Goal: Understand process/instructions: Learn about a topic

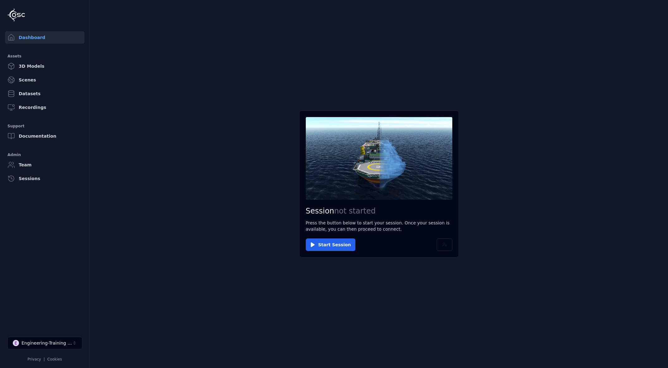
click at [61, 344] on div "Engineering-Training (SSO Staging)" at bounding box center [47, 343] width 51 height 6
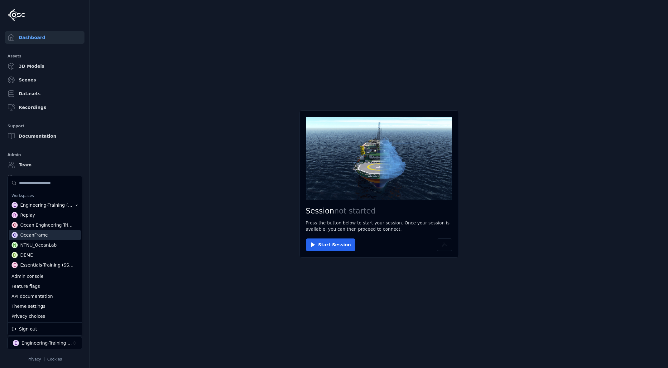
click at [46, 231] on div "O OceanFrame" at bounding box center [45, 235] width 72 height 10
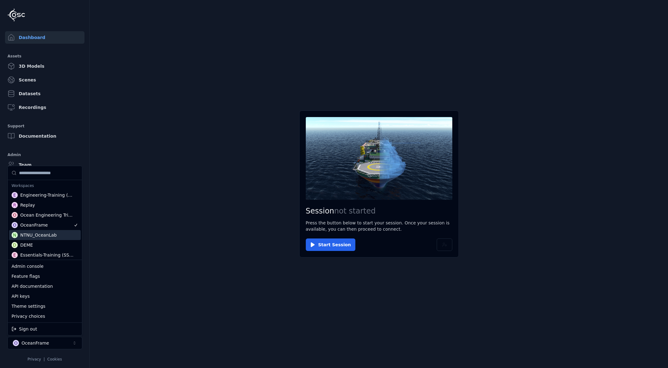
click at [143, 221] on html "Dashboard Assets 3D Models Scenes Datasets Recordings Support Documentation Adm…" at bounding box center [334, 184] width 668 height 368
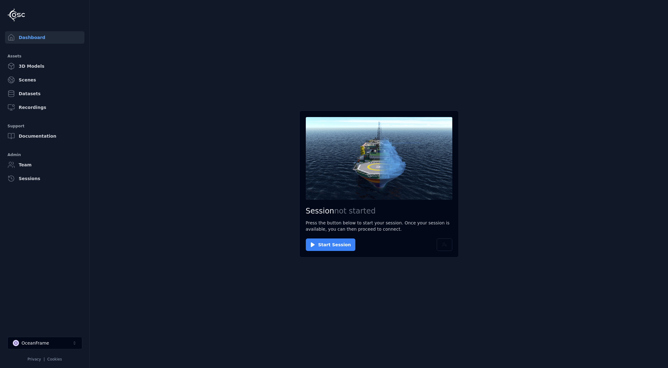
click at [324, 248] on button "Start Session" at bounding box center [331, 244] width 50 height 12
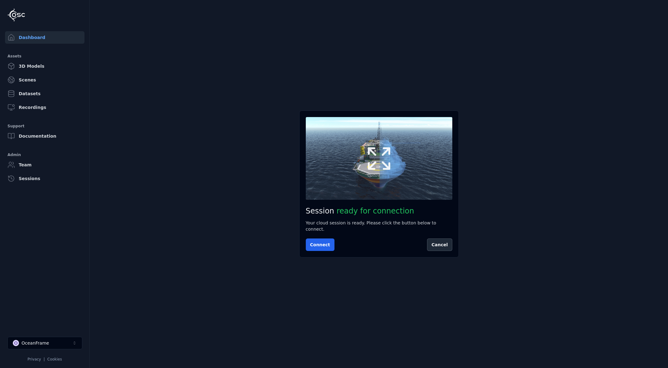
click at [349, 175] on button at bounding box center [379, 158] width 147 height 82
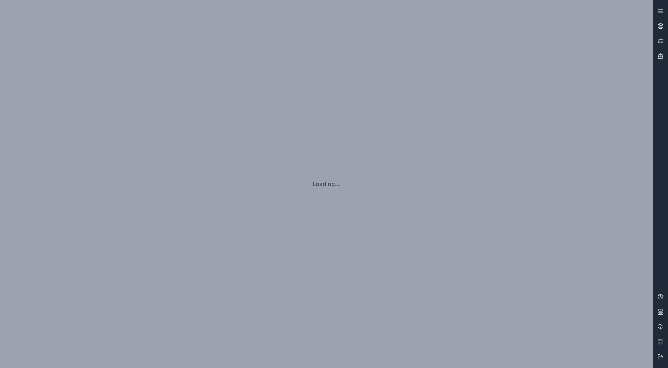
click at [662, 29] on circle at bounding box center [660, 26] width 5 height 5
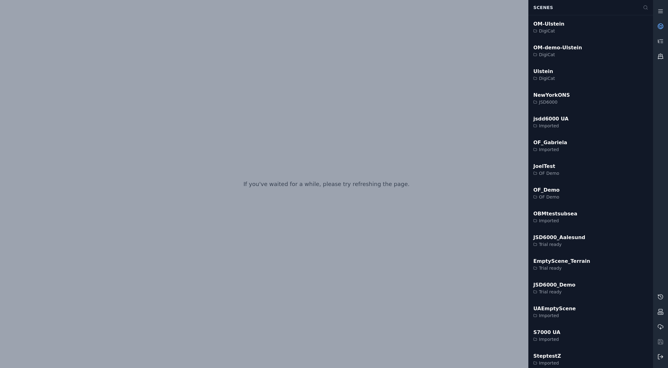
click at [662, 358] on polyline at bounding box center [662, 356] width 1 height 2
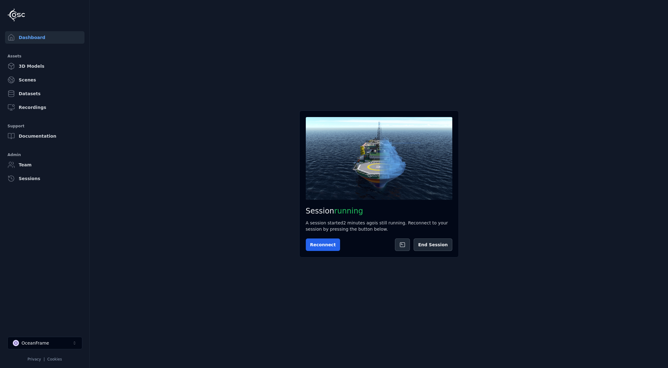
click at [41, 81] on link "Scenes" at bounding box center [45, 80] width 80 height 12
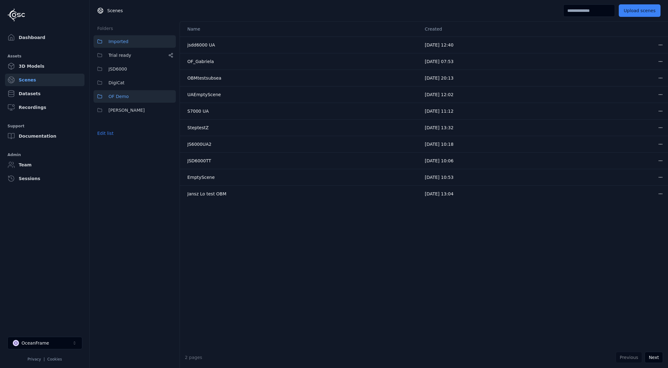
click at [140, 98] on button "OF Demo" at bounding box center [135, 96] width 82 height 12
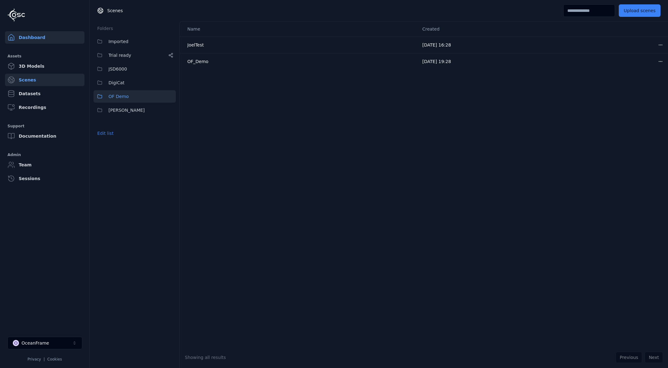
click at [34, 37] on link "Dashboard" at bounding box center [45, 37] width 80 height 12
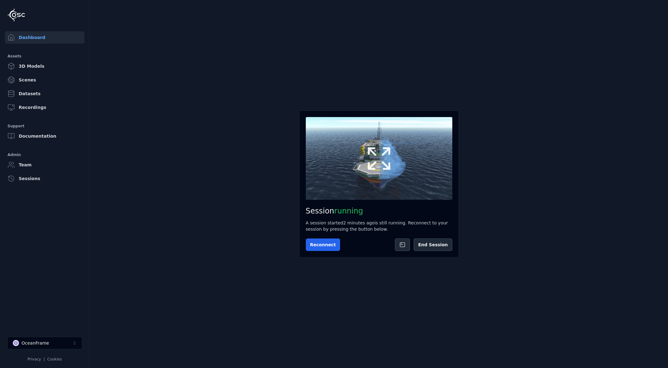
click at [379, 163] on icon at bounding box center [379, 158] width 30 height 30
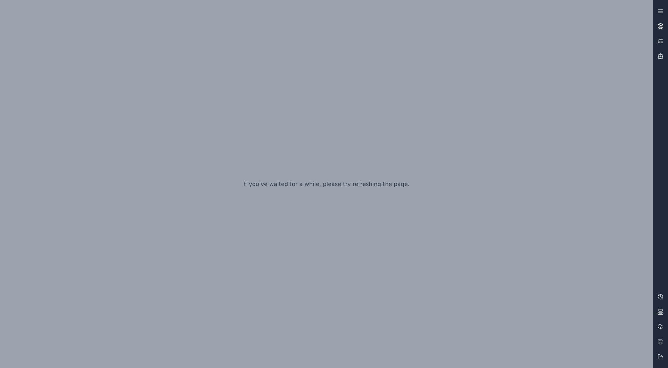
click at [658, 26] on circle at bounding box center [660, 26] width 5 height 5
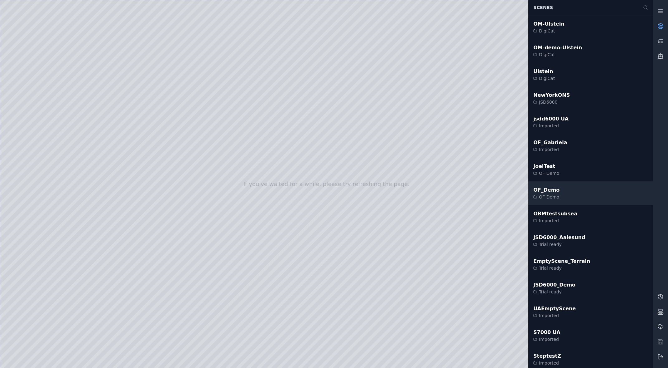
click at [564, 188] on div "OF_Demo OF Demo" at bounding box center [591, 193] width 125 height 24
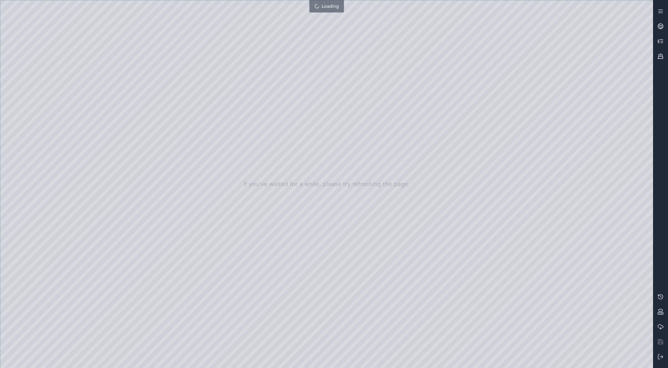
click at [662, 41] on icon at bounding box center [661, 41] width 6 height 6
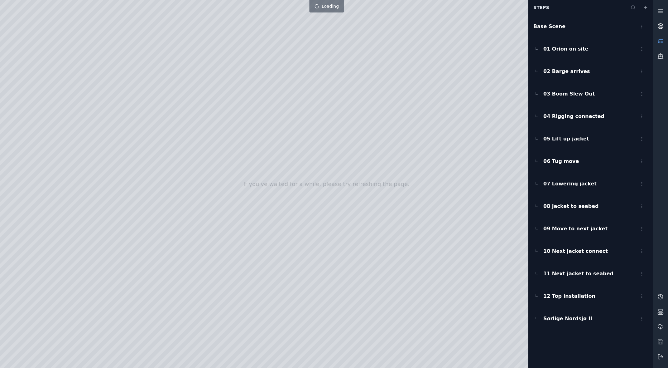
click at [658, 26] on circle at bounding box center [660, 26] width 5 height 5
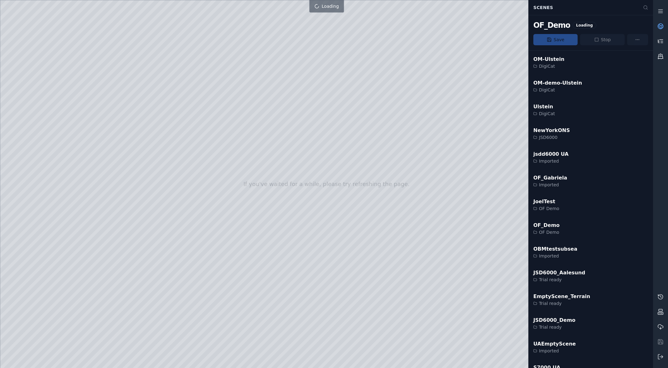
click at [661, 39] on icon at bounding box center [661, 41] width 6 height 6
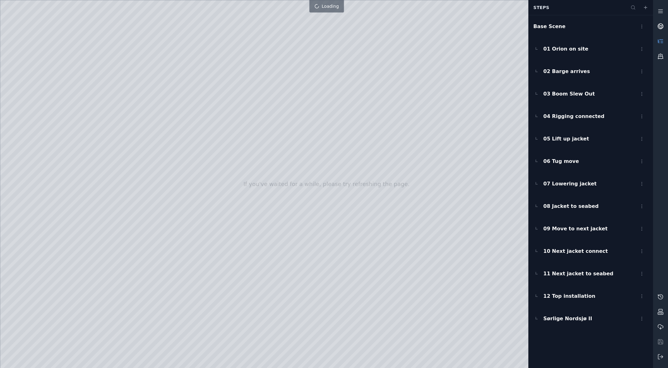
click at [660, 30] on link at bounding box center [660, 26] width 15 height 15
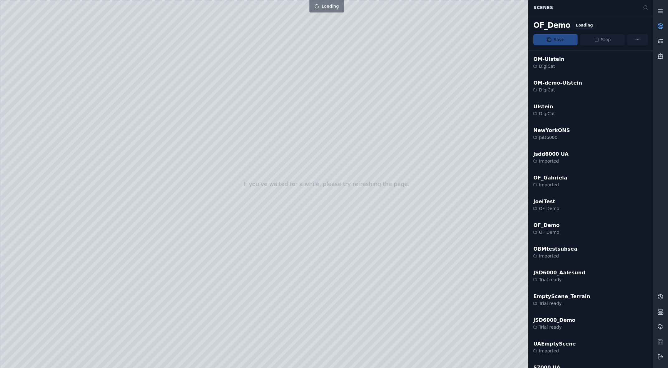
click at [663, 42] on icon at bounding box center [661, 41] width 6 height 6
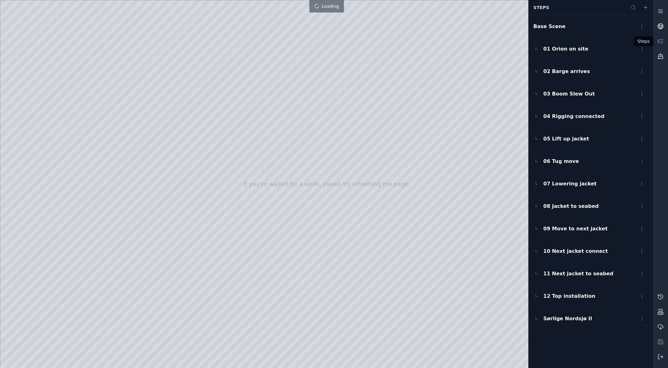
click at [663, 27] on icon at bounding box center [663, 28] width 2 height 2
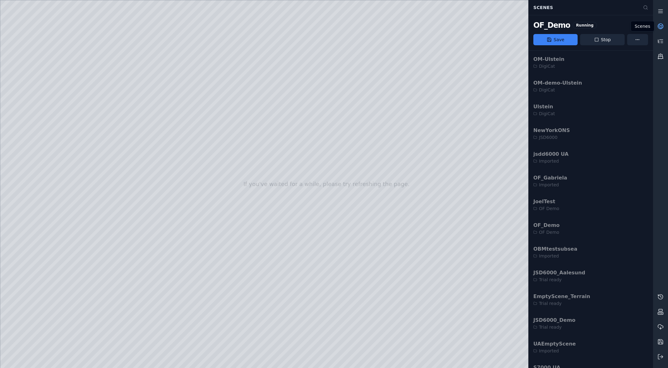
click at [663, 27] on icon at bounding box center [661, 26] width 6 height 6
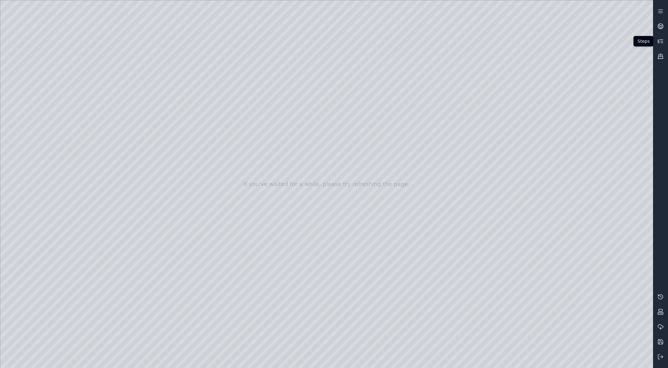
click at [660, 42] on icon at bounding box center [661, 41] width 6 height 6
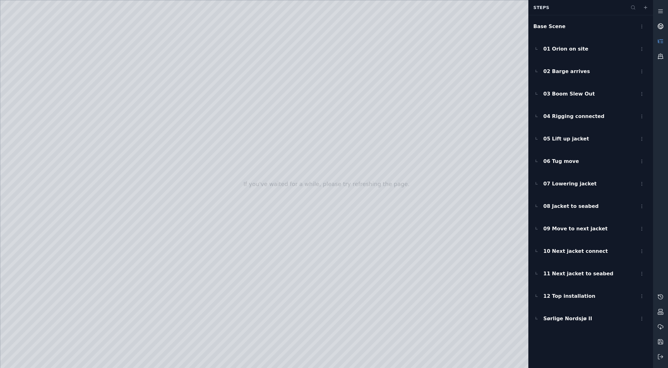
click at [662, 30] on link at bounding box center [660, 26] width 15 height 15
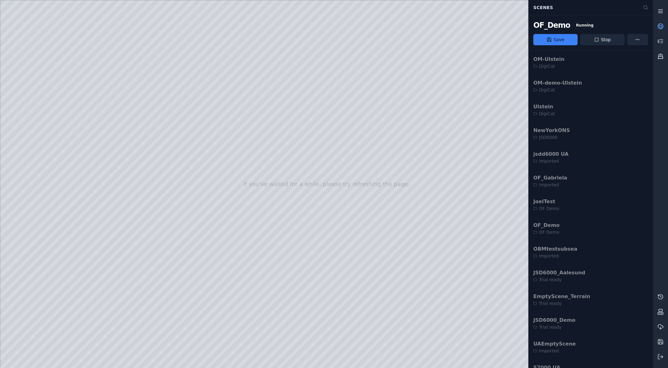
click at [664, 14] on link at bounding box center [660, 11] width 15 height 15
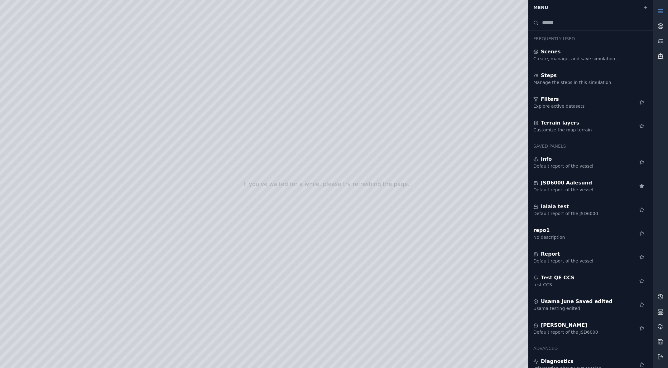
click at [661, 59] on icon at bounding box center [660, 58] width 5 height 1
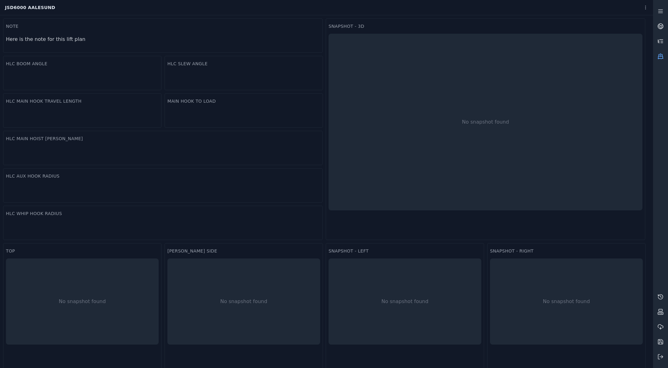
click at [662, 41] on icon at bounding box center [661, 41] width 6 height 6
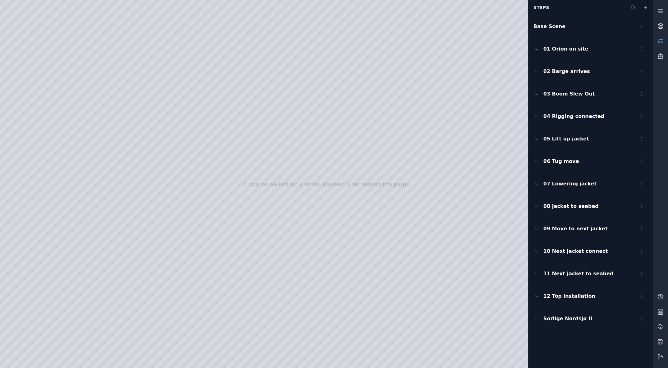
click at [663, 28] on icon at bounding box center [661, 26] width 6 height 6
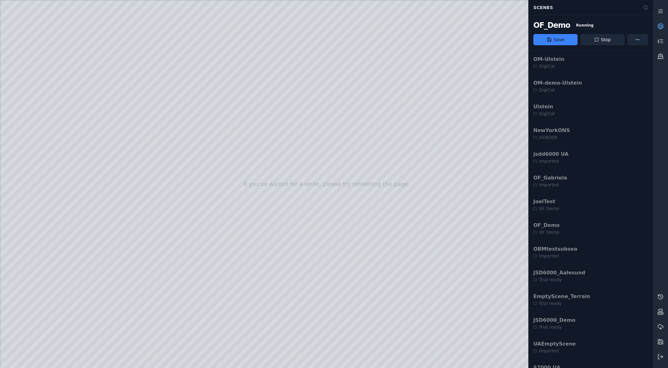
click at [663, 28] on icon at bounding box center [661, 26] width 6 height 6
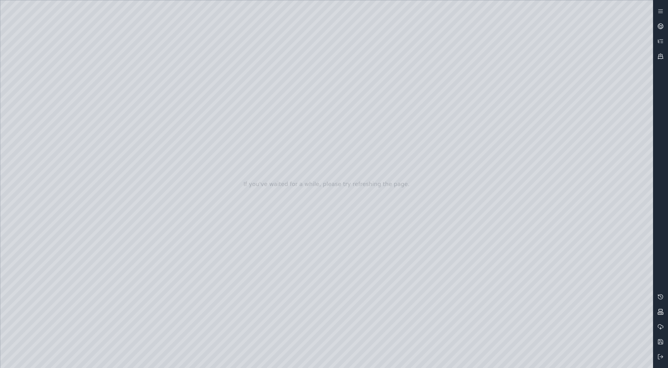
click at [659, 313] on icon at bounding box center [661, 311] width 6 height 6
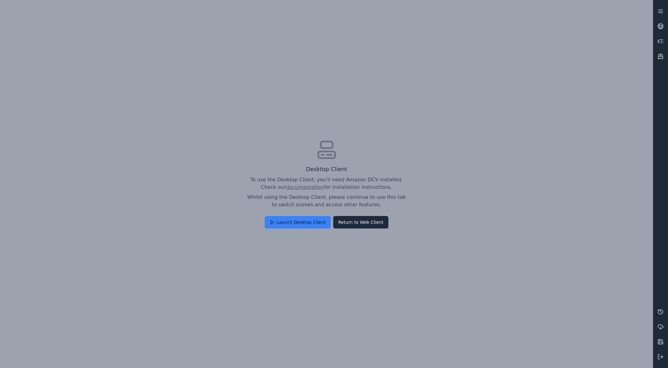
click at [659, 313] on icon at bounding box center [661, 311] width 5 height 5
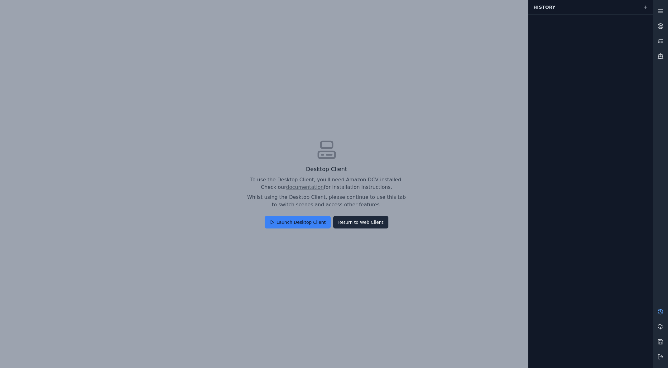
click at [659, 312] on icon at bounding box center [661, 311] width 6 height 6
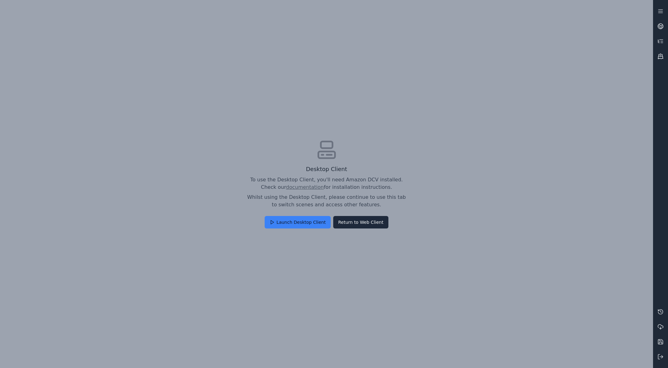
click at [362, 222] on button "Return to Web Client" at bounding box center [360, 222] width 55 height 12
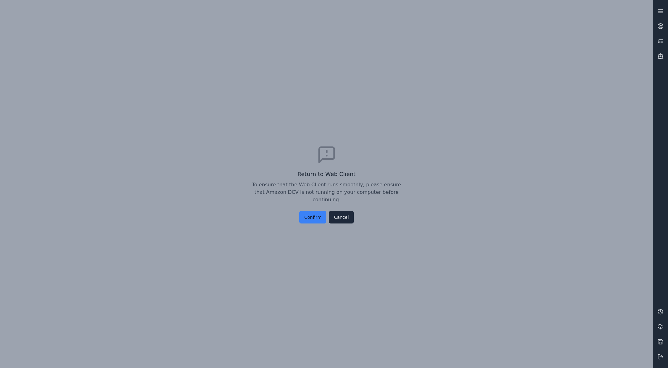
click at [662, 11] on line at bounding box center [661, 11] width 4 height 0
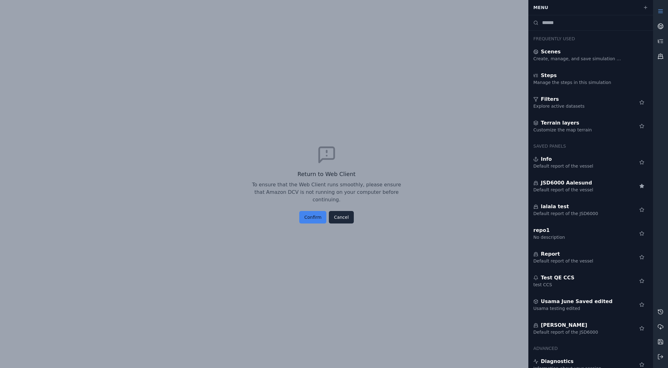
click at [309, 211] on button "Confirm" at bounding box center [312, 217] width 27 height 12
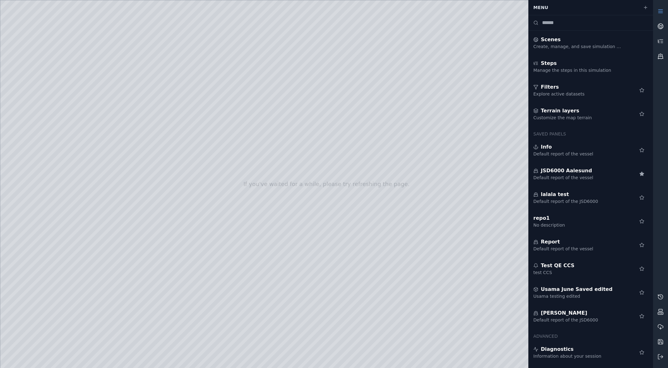
scroll to position [32, 0]
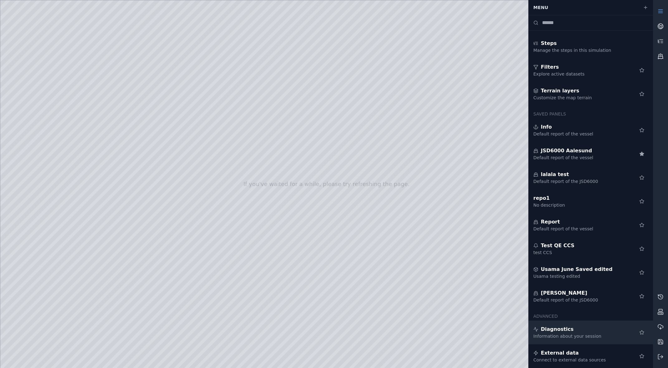
click at [574, 337] on div "Information about your session" at bounding box center [579, 336] width 90 height 6
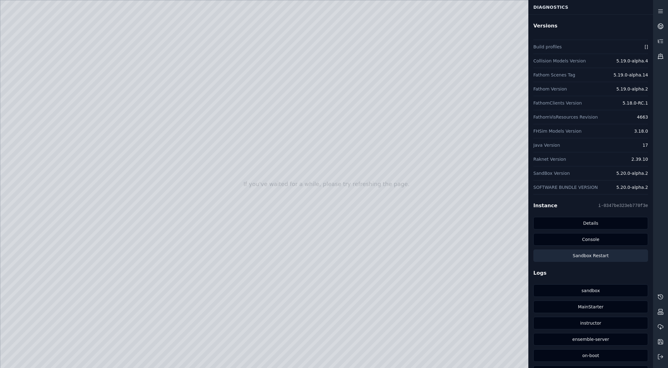
click at [600, 259] on button "Sandbox Restart" at bounding box center [591, 255] width 115 height 12
click at [658, 41] on icon at bounding box center [661, 41] width 6 height 6
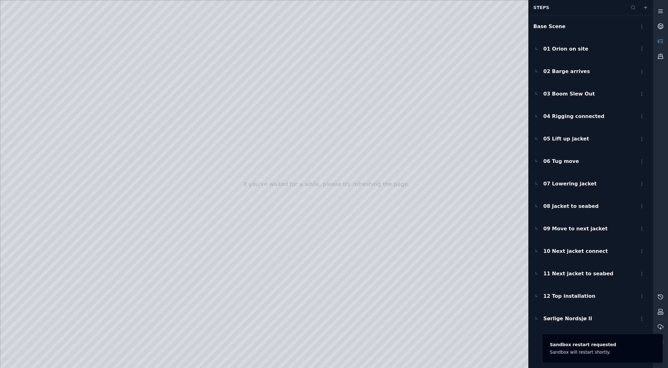
click at [659, 11] on icon at bounding box center [661, 11] width 6 height 6
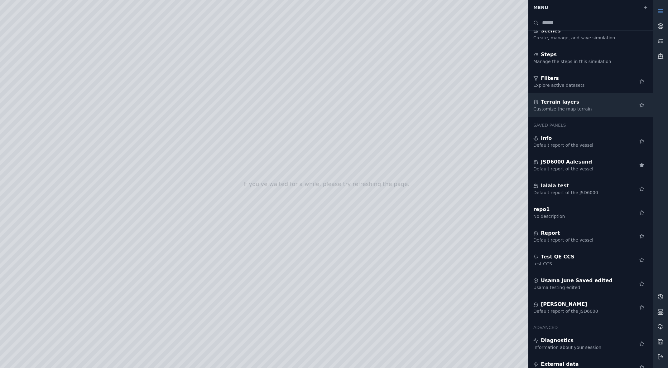
scroll to position [32, 0]
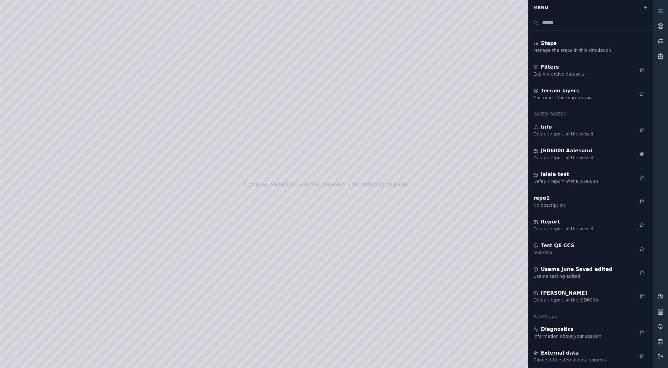
click at [657, 42] on link at bounding box center [660, 41] width 15 height 15
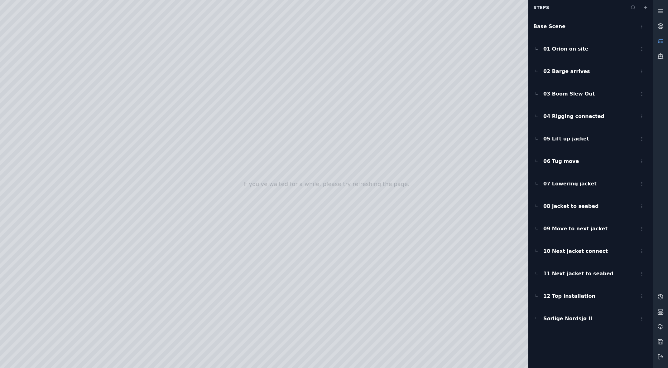
drag, startPoint x: 391, startPoint y: 152, endPoint x: 454, endPoint y: 153, distance: 62.7
drag, startPoint x: 365, startPoint y: 158, endPoint x: 455, endPoint y: 158, distance: 89.8
drag, startPoint x: 455, startPoint y: 158, endPoint x: 501, endPoint y: 158, distance: 45.5
drag, startPoint x: 334, startPoint y: 175, endPoint x: 419, endPoint y: 174, distance: 84.8
click at [571, 69] on span "02 Barge arrives" at bounding box center [567, 71] width 46 height 7
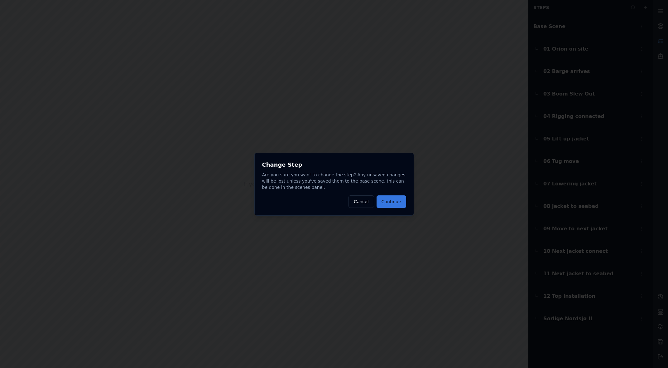
click at [395, 199] on button "Continue" at bounding box center [392, 201] width 30 height 12
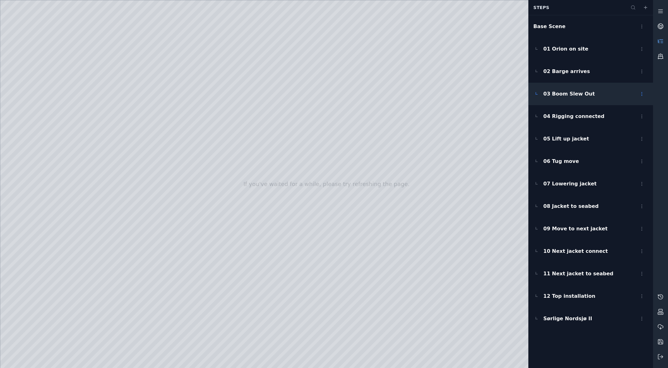
click at [566, 91] on span "03 Boom Slew Out" at bounding box center [569, 93] width 51 height 7
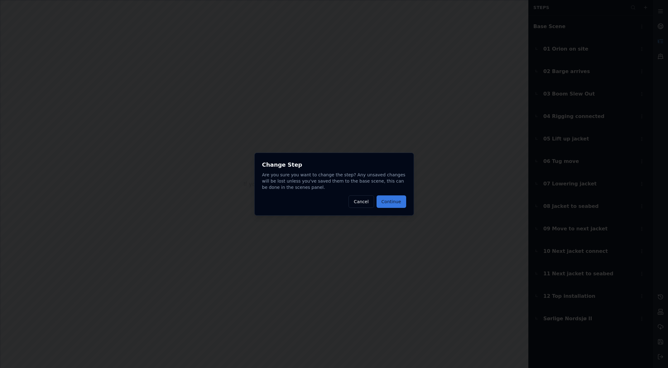
click at [394, 200] on button "Continue" at bounding box center [392, 201] width 30 height 12
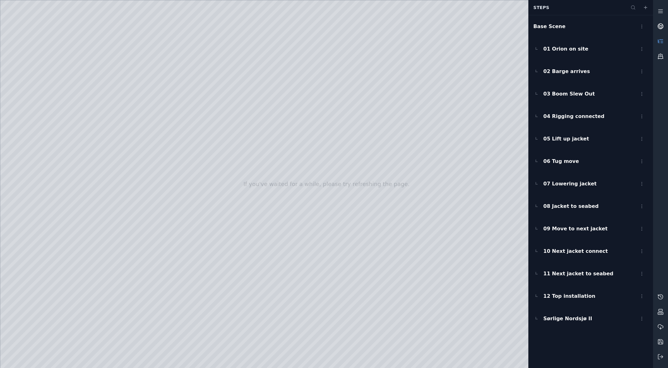
click at [663, 30] on link at bounding box center [660, 26] width 15 height 15
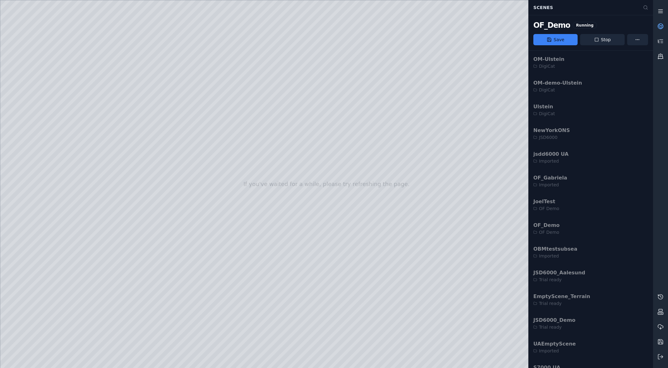
click at [654, 12] on link at bounding box center [660, 11] width 15 height 15
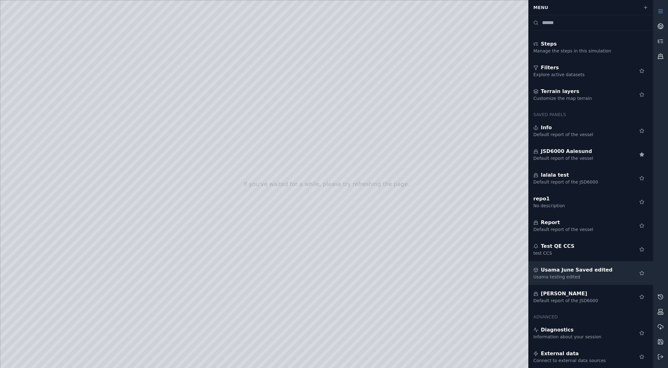
scroll to position [32, 0]
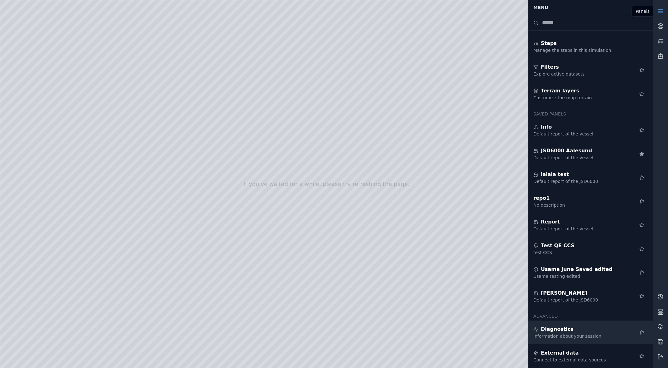
click at [567, 331] on div "Diagnostics" at bounding box center [579, 328] width 90 height 7
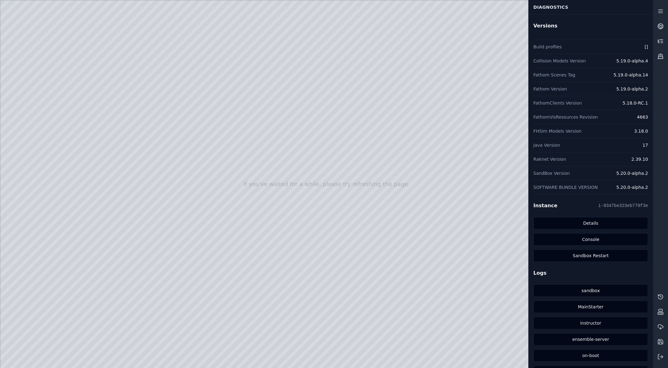
click at [661, 42] on icon at bounding box center [661, 41] width 6 height 6
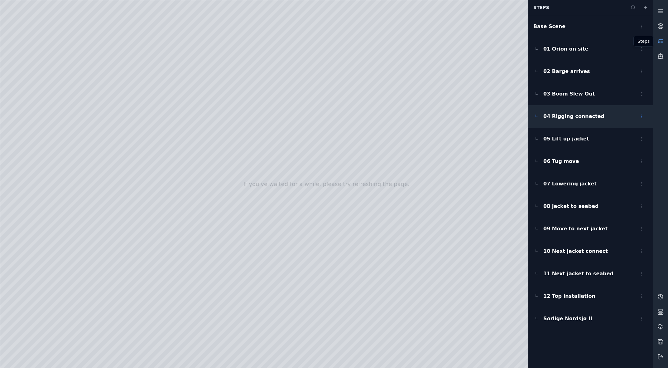
click at [567, 119] on span "04 Rigging connected" at bounding box center [574, 116] width 61 height 7
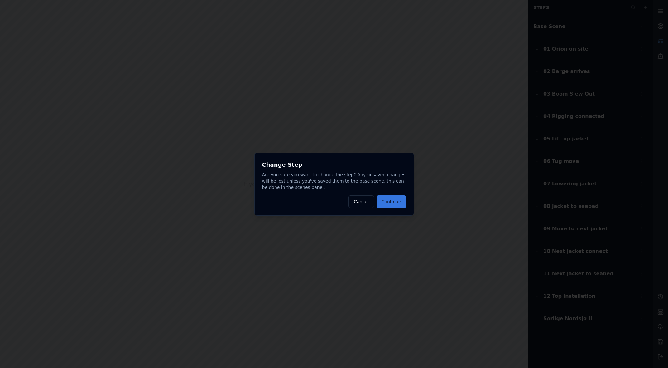
click at [396, 202] on button "Continue" at bounding box center [392, 201] width 30 height 12
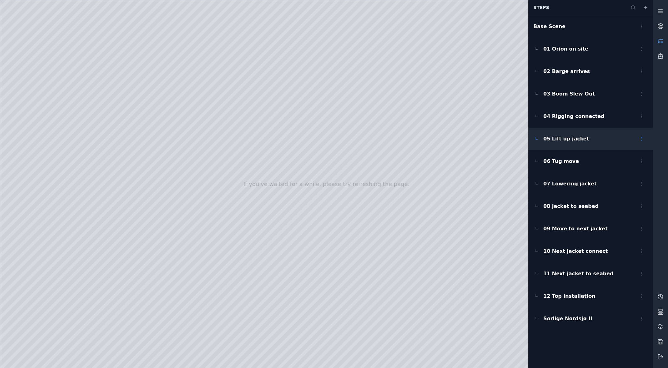
click at [577, 146] on div "05 Lift up jacket" at bounding box center [591, 139] width 125 height 22
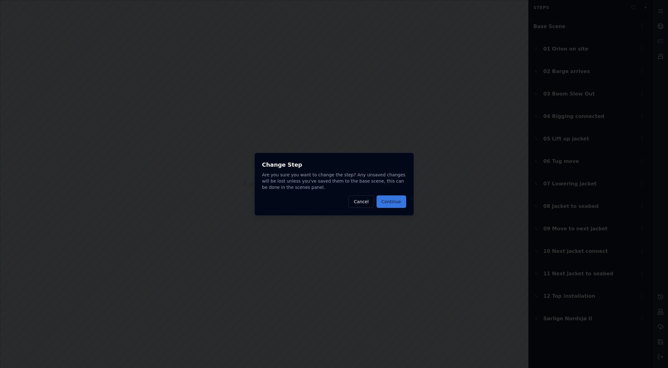
click at [391, 198] on button "Continue" at bounding box center [392, 201] width 30 height 12
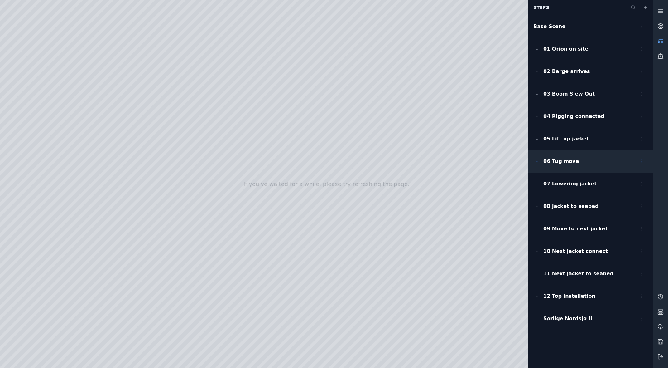
click at [582, 167] on div "06 Tug move" at bounding box center [591, 161] width 125 height 22
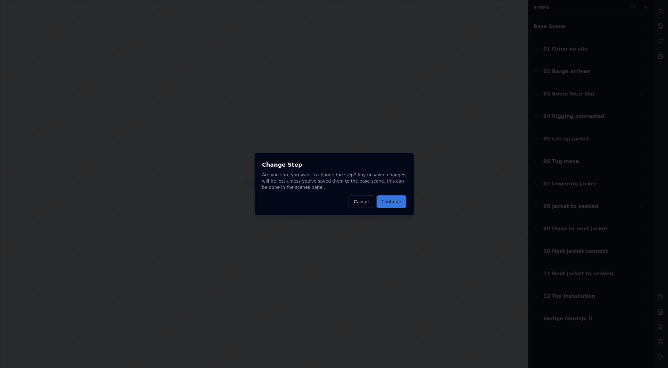
click at [400, 204] on button "Continue" at bounding box center [392, 201] width 30 height 12
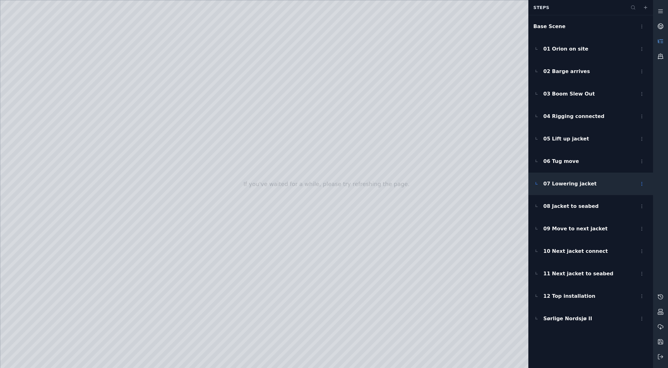
click at [555, 181] on span "07 Lowering jacket" at bounding box center [570, 183] width 53 height 7
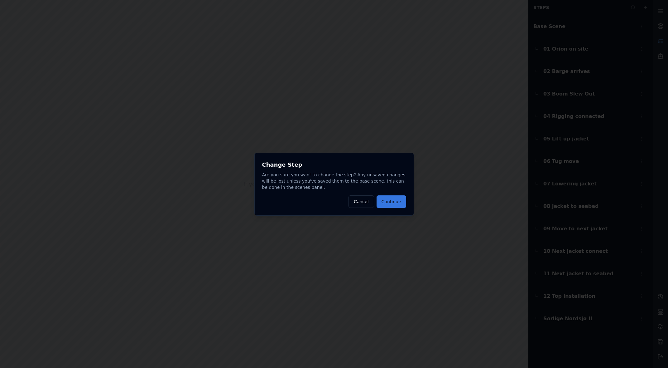
click at [403, 201] on button "Continue" at bounding box center [392, 201] width 30 height 12
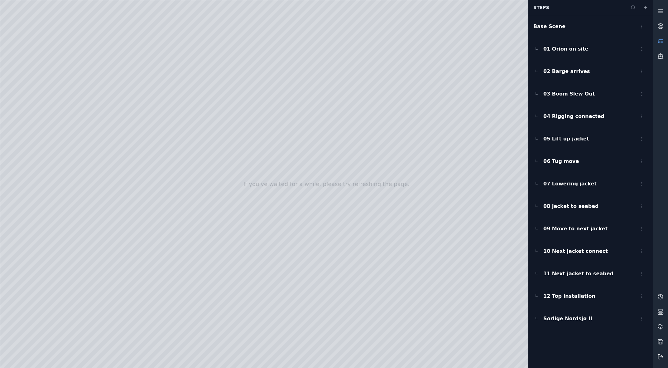
click at [660, 355] on icon at bounding box center [661, 356] width 6 height 6
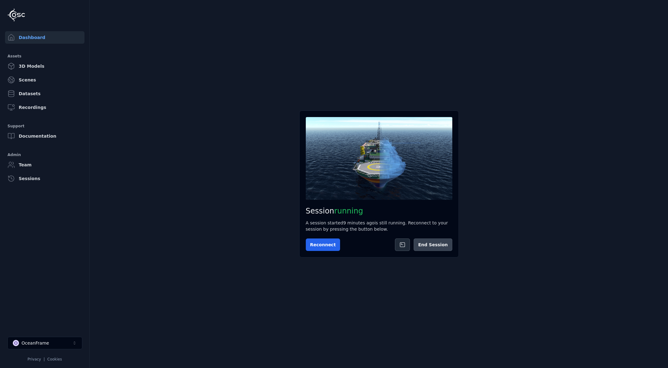
click at [433, 247] on button "End Session" at bounding box center [433, 244] width 38 height 12
click at [0, 355] on li "O OceanFrame Privacy | Cookies" at bounding box center [45, 349] width 90 height 35
